Goal: Navigation & Orientation: Find specific page/section

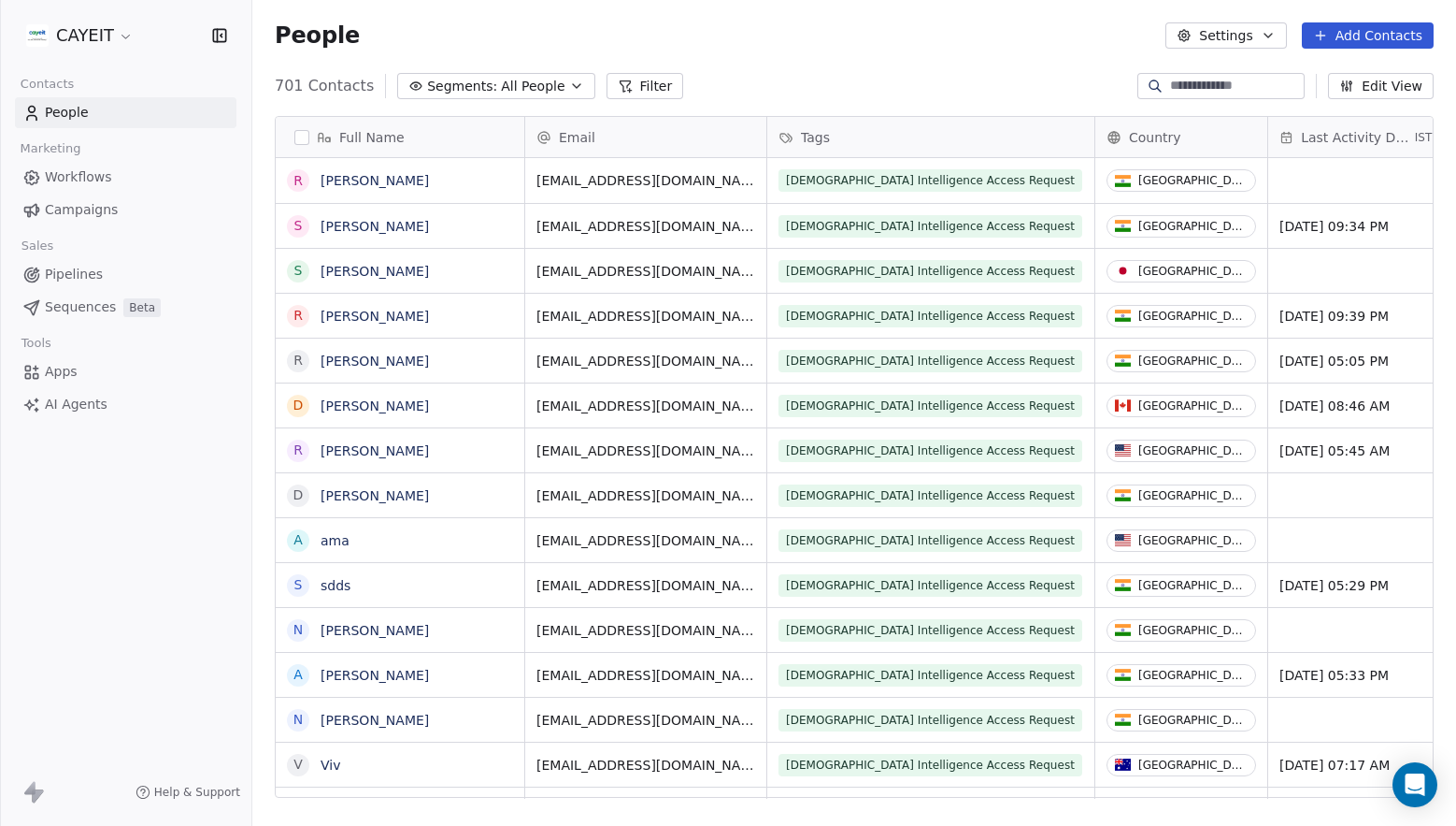
scroll to position [712, 1190]
click at [61, 40] on html "CAYEIT Contacts People Marketing Workflows Campaigns Sales Pipelines Sequences …" at bounding box center [728, 413] width 1456 height 826
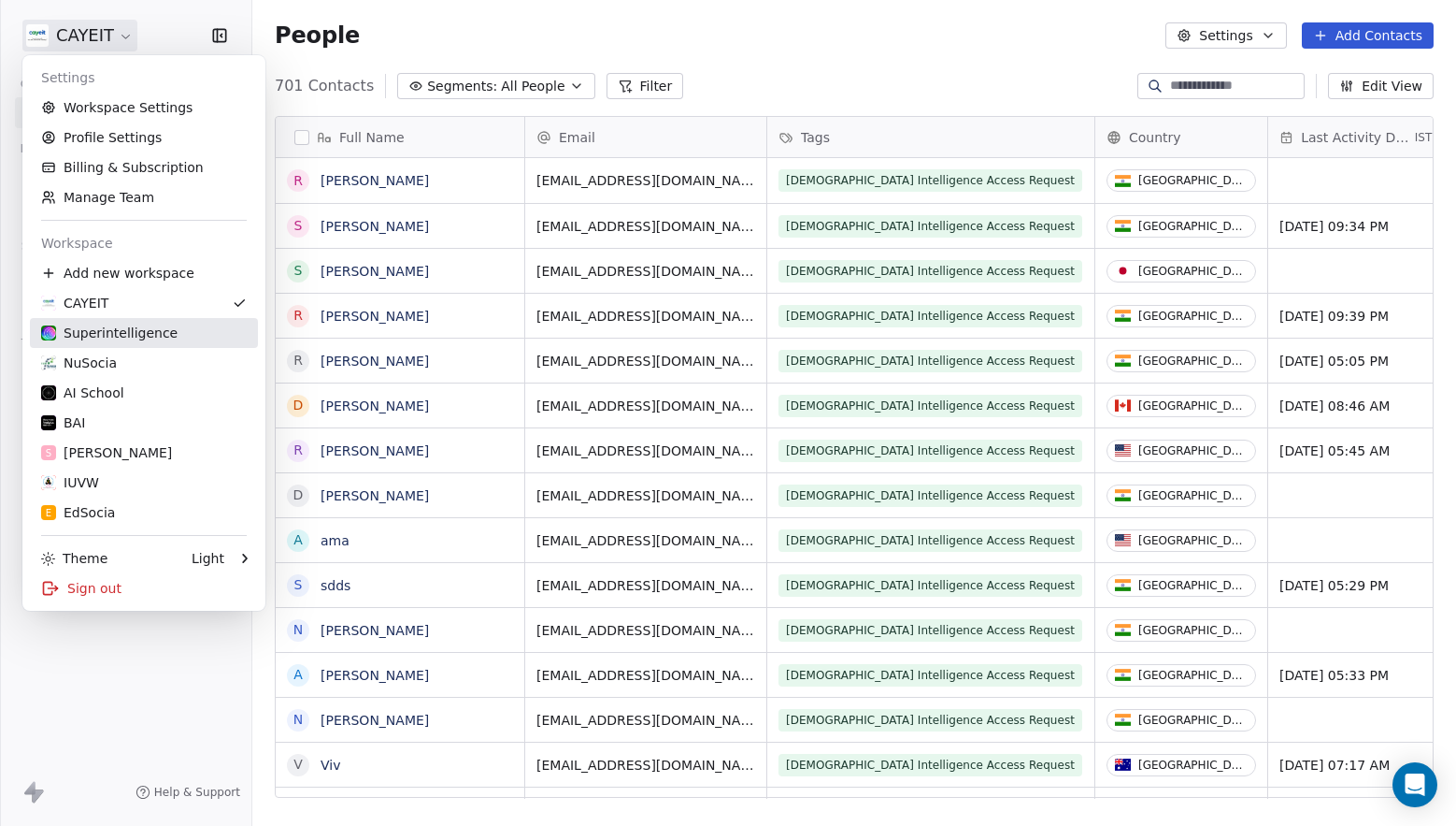
click at [146, 324] on div "Superintelligence" at bounding box center [110, 332] width 136 height 18
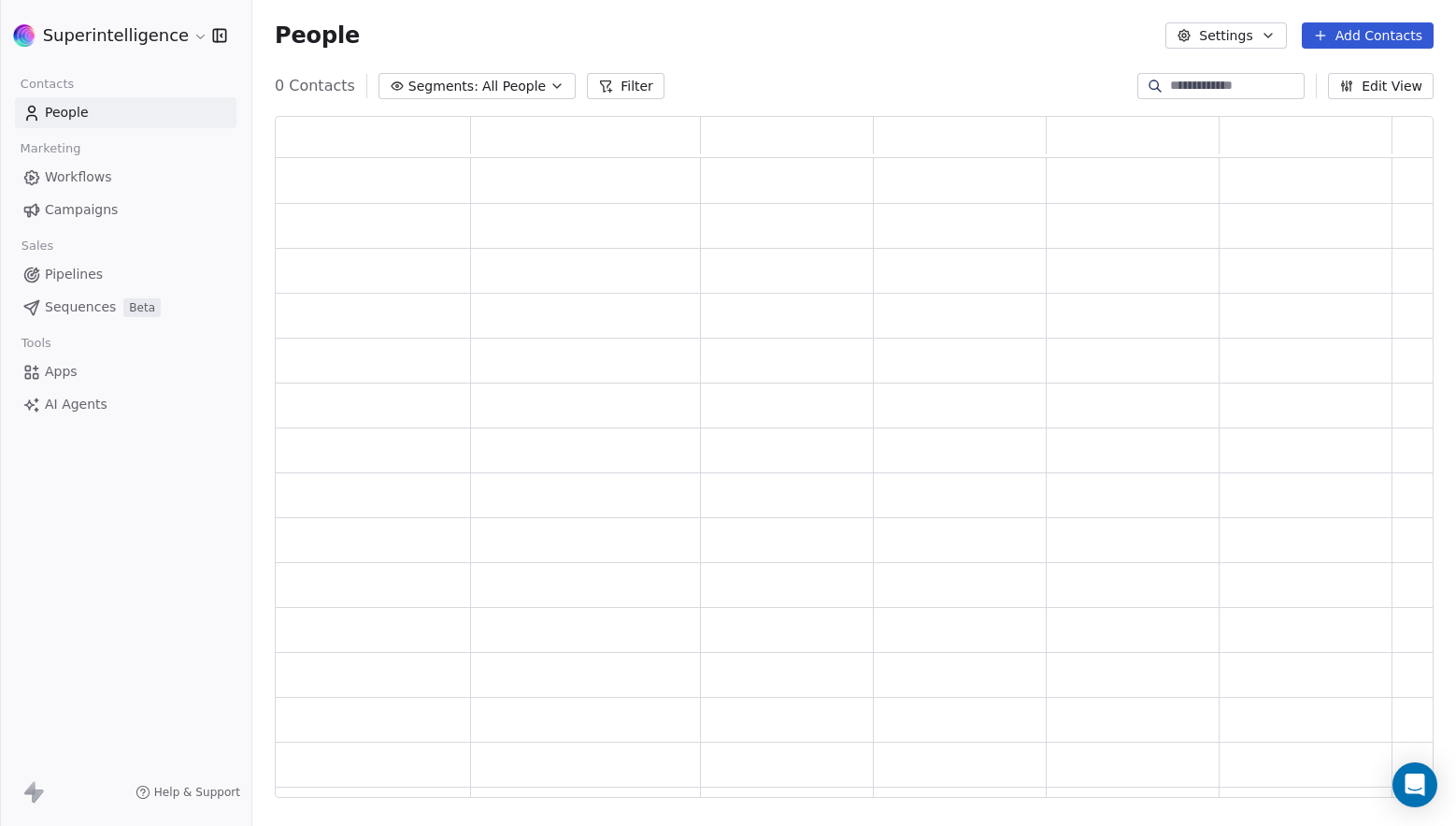
scroll to position [666, 1145]
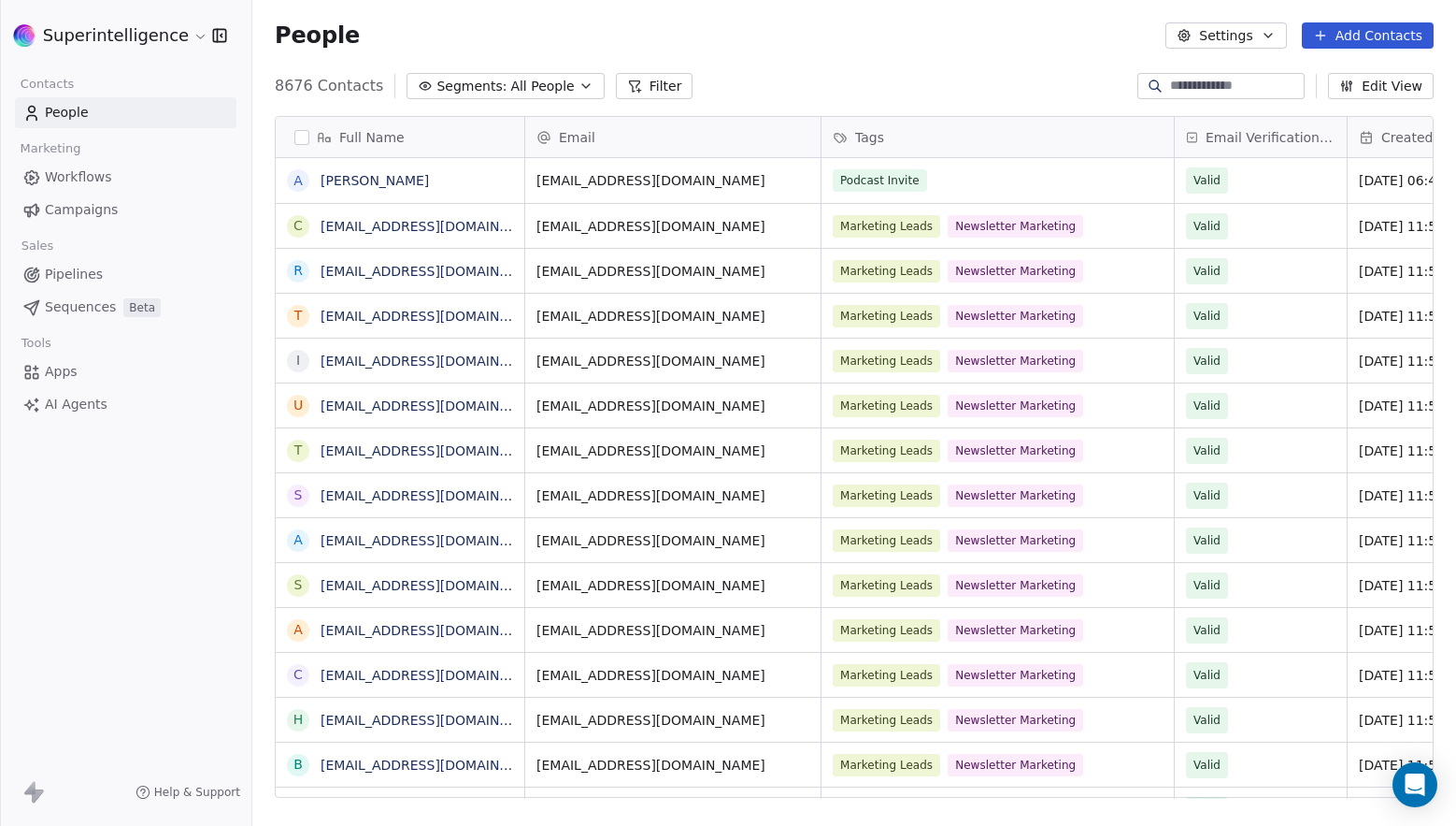
click at [155, 180] on link "Workflows" at bounding box center [126, 177] width 221 height 31
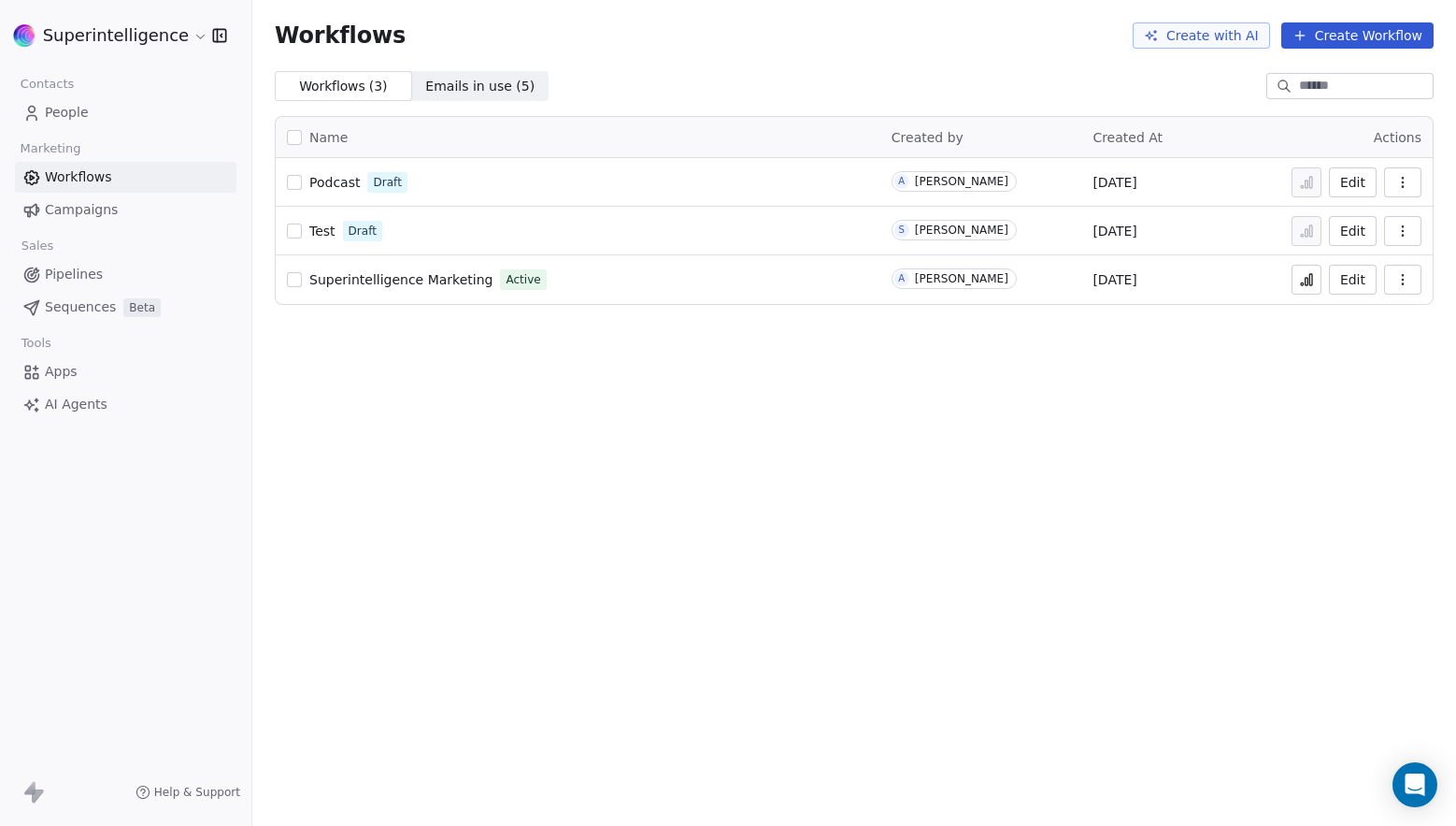
click at [148, 36] on html "Superintelligence Contacts People Marketing Workflows Campaigns Sales Pipelines…" at bounding box center [728, 413] width 1456 height 826
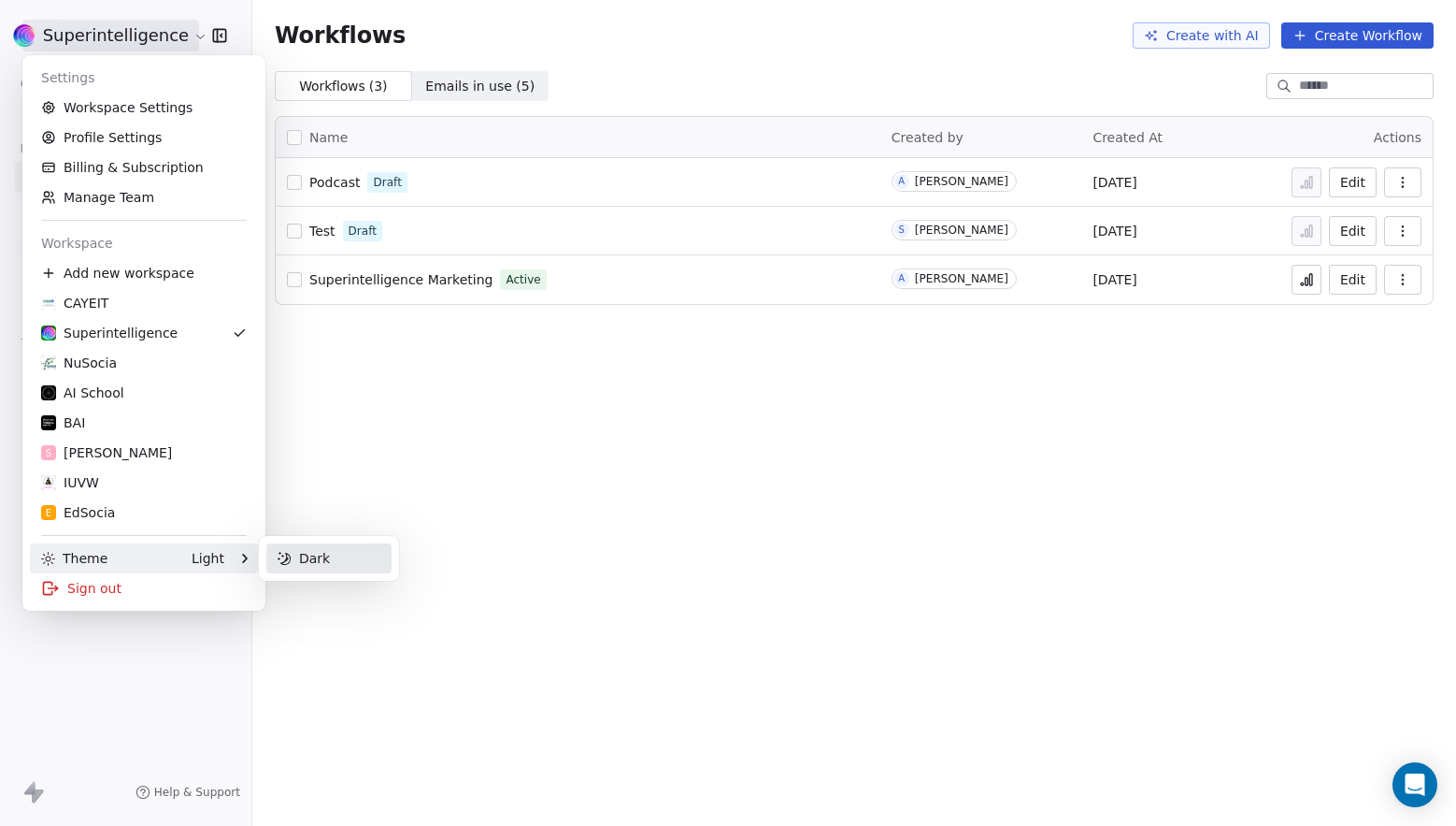
click at [350, 558] on div "Dark" at bounding box center [329, 558] width 125 height 30
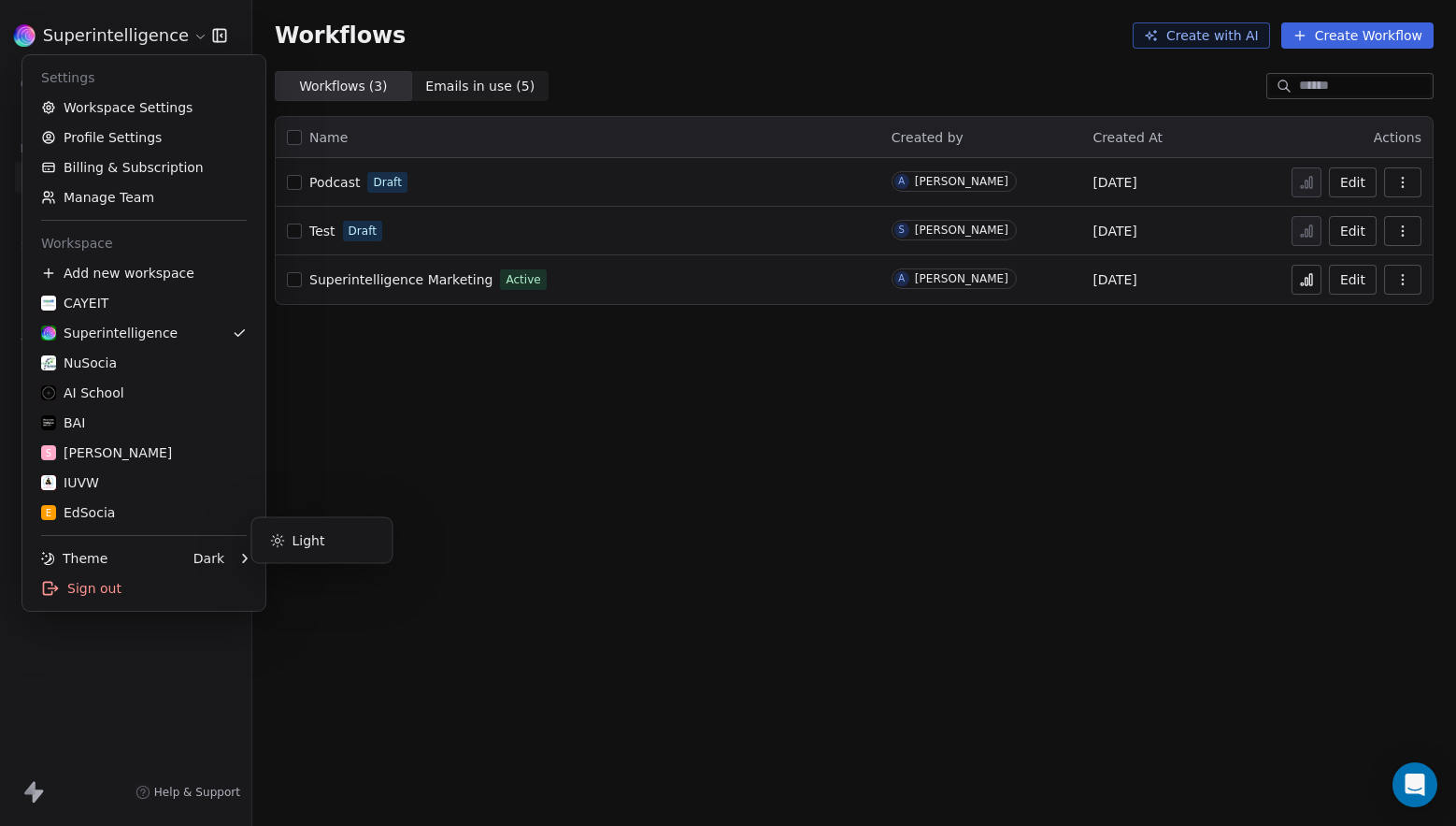
click at [738, 619] on html "Superintelligence Contacts People Marketing Workflows Campaigns Sales Pipelines…" at bounding box center [728, 413] width 1456 height 826
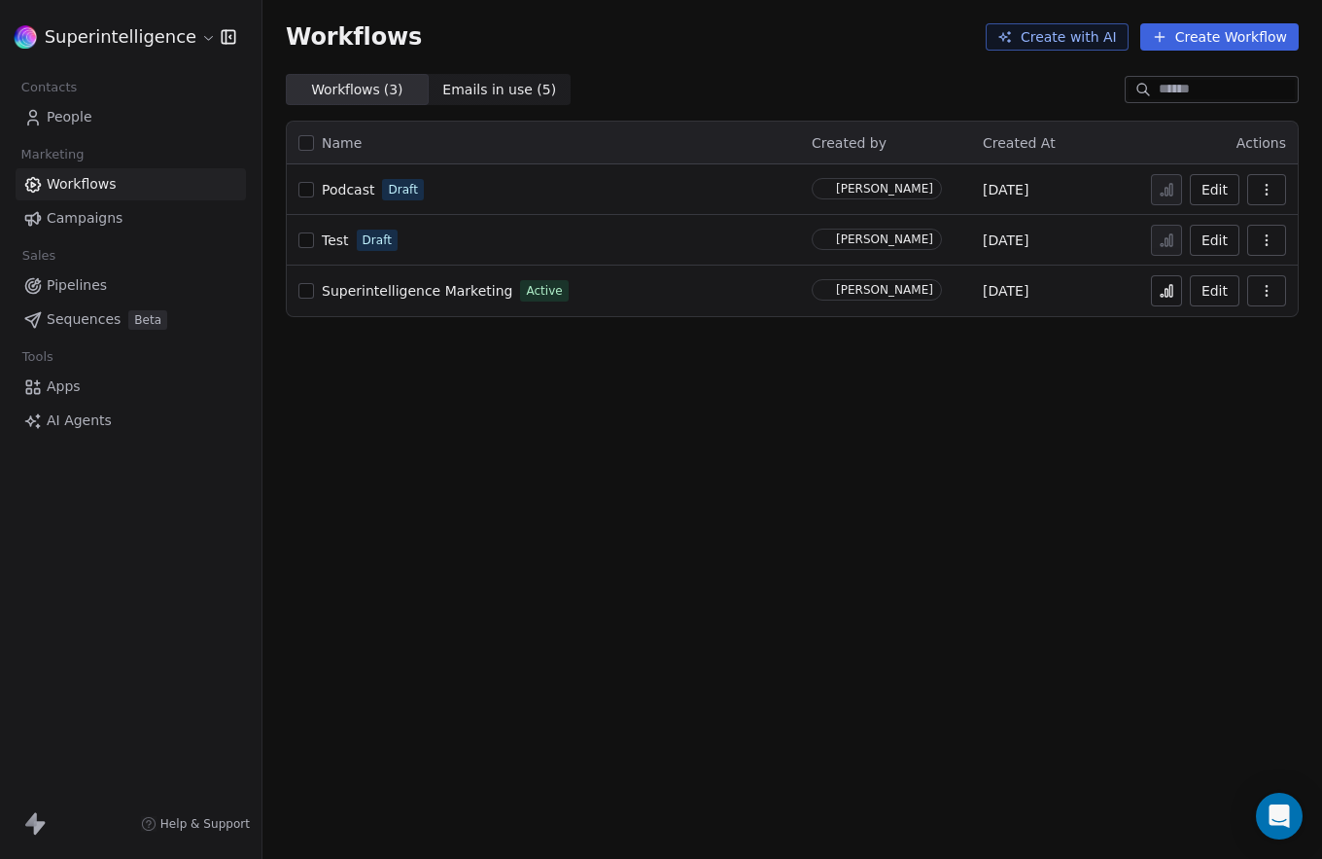
click at [480, 585] on div "Workflows Create with AI Create Workflow Workflows ( 3 ) Workflows ( 3 ) Emails…" at bounding box center [793, 429] width 1060 height 859
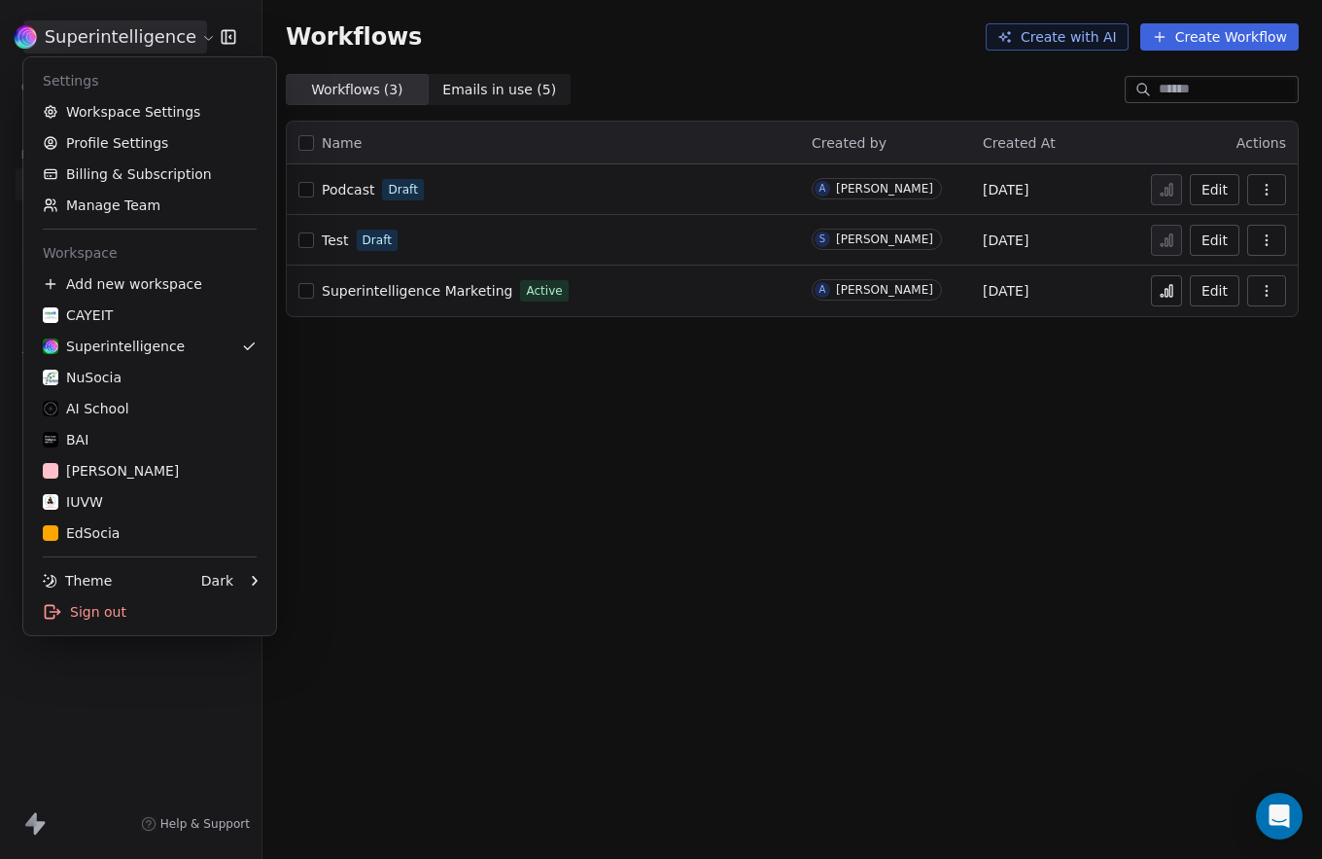
click at [114, 50] on html "Superintelligence Contacts People Marketing Workflows Campaigns Sales Pipelines…" at bounding box center [661, 429] width 1322 height 859
click at [170, 564] on div "Settings Workspace Settings Profile Settings Billing & Subscription Manage Team…" at bounding box center [149, 346] width 253 height 578
click at [175, 591] on div "Theme Dark" at bounding box center [149, 580] width 237 height 31
click at [334, 588] on div "Light" at bounding box center [342, 580] width 130 height 31
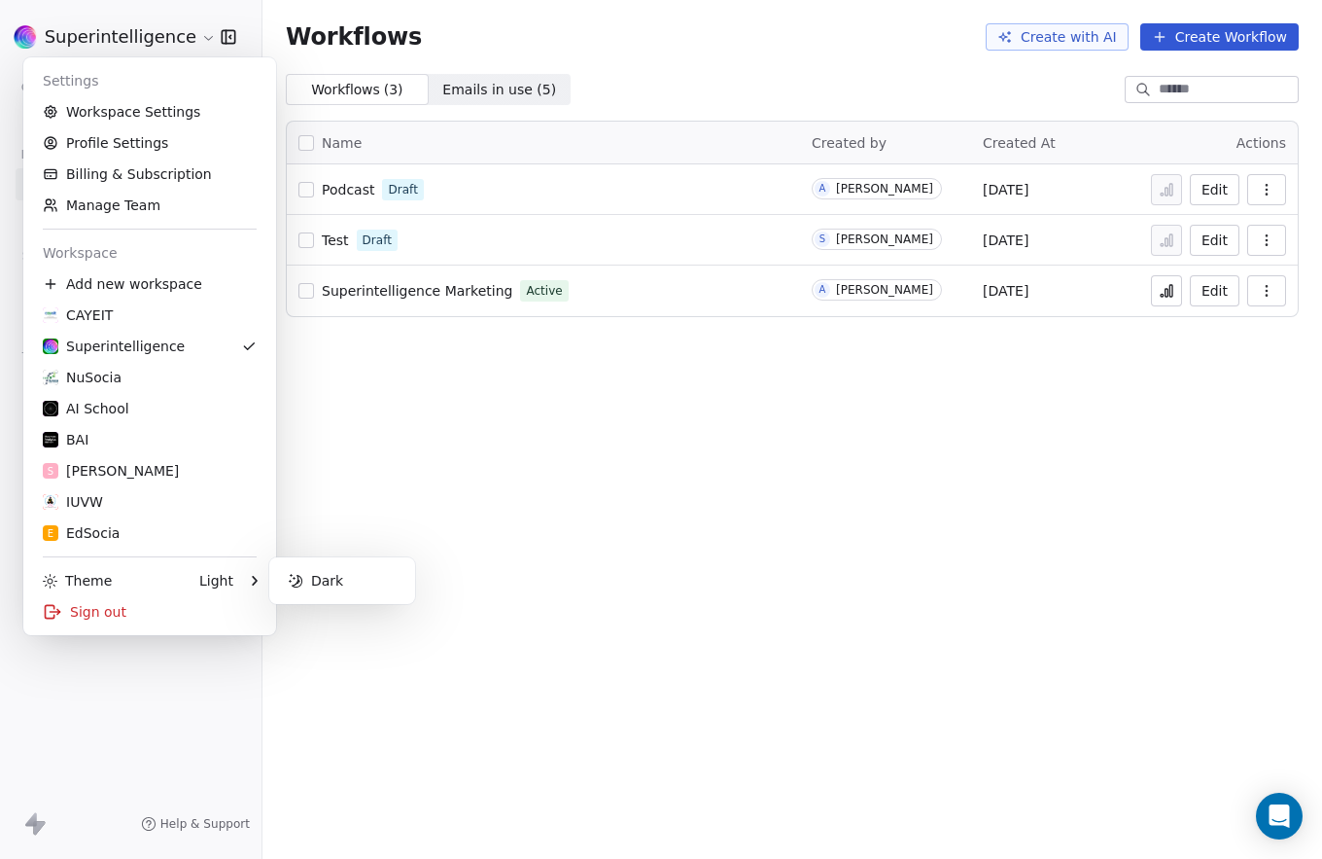
click at [509, 438] on html "Superintelligence Contacts People Marketing Workflows Campaigns Sales Pipelines…" at bounding box center [661, 429] width 1322 height 859
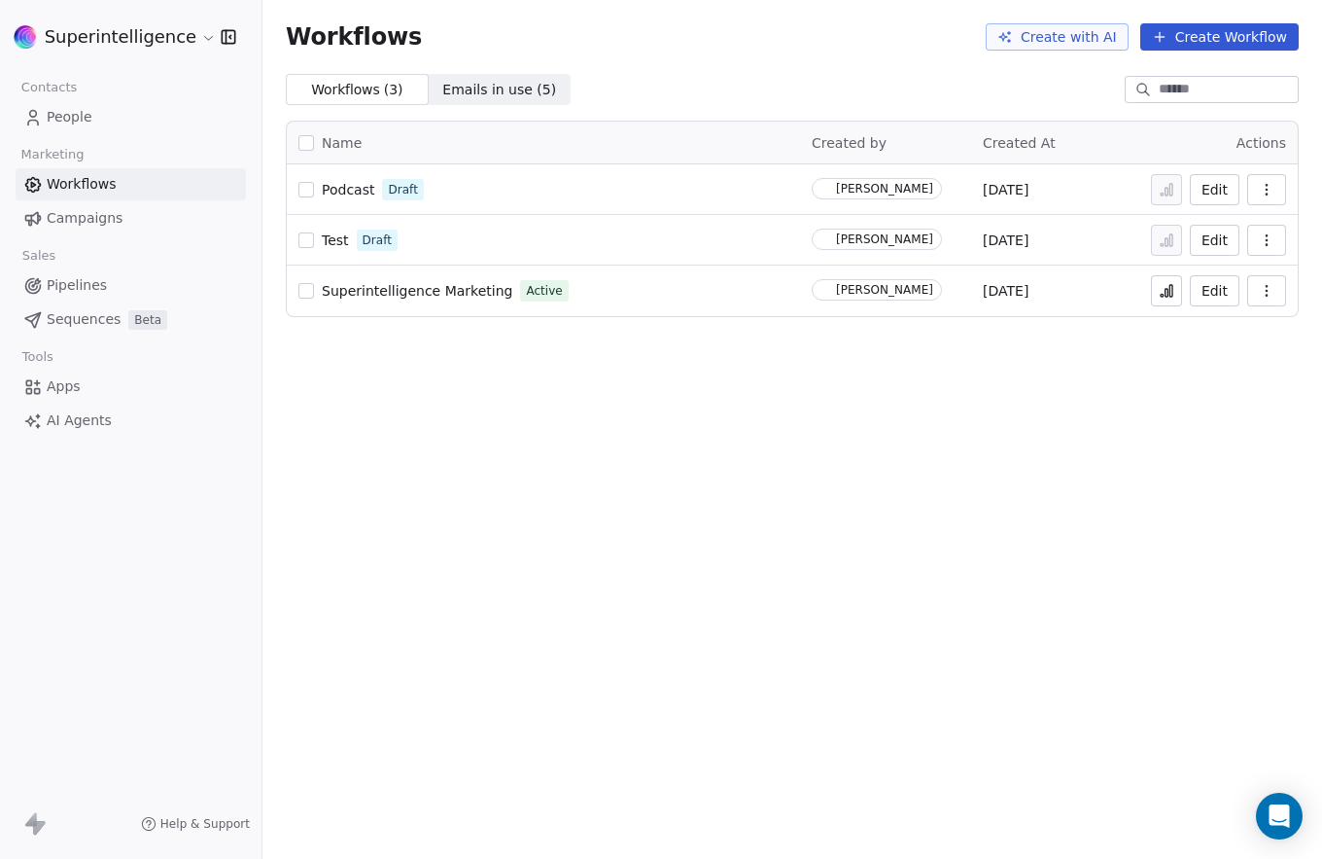
click at [549, 577] on div "Workflows Create with AI Create Workflow Workflows ( 3 ) Workflows ( 3 ) Emails…" at bounding box center [793, 429] width 1060 height 859
